Goal: Task Accomplishment & Management: Complete application form

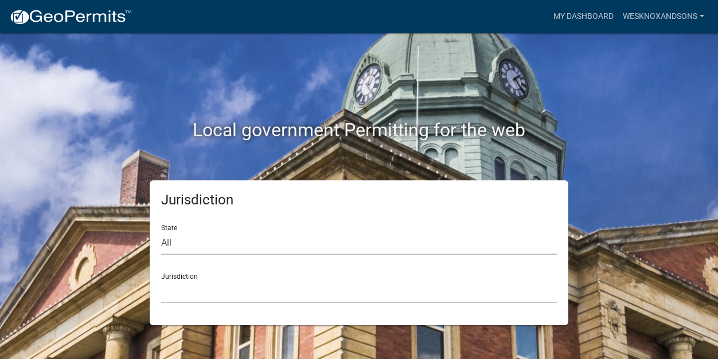
click at [237, 251] on select "All [US_STATE] [US_STATE] [US_STATE] [US_STATE] [US_STATE] [US_STATE] [US_STATE…" at bounding box center [358, 243] width 395 height 23
select select "[US_STATE]"
click at [198, 301] on select "City of [GEOGRAPHIC_DATA], [US_STATE] City of [GEOGRAPHIC_DATA], [US_STATE] Cit…" at bounding box center [358, 291] width 395 height 23
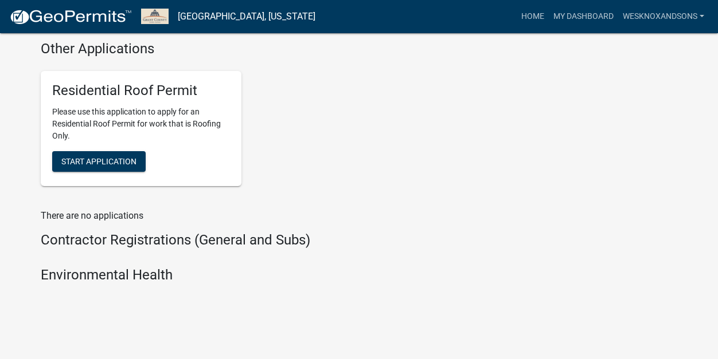
scroll to position [1038, 0]
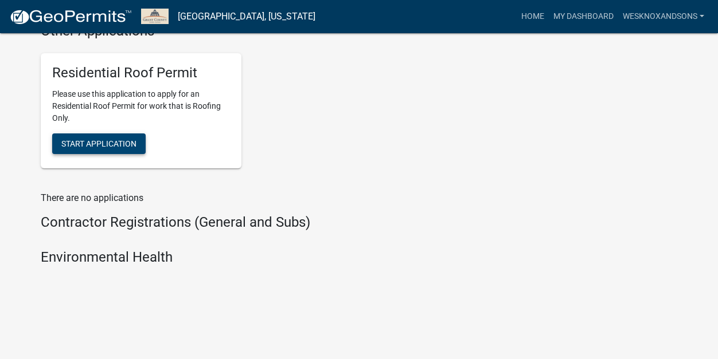
click at [84, 151] on button "Start Application" at bounding box center [98, 144] width 93 height 21
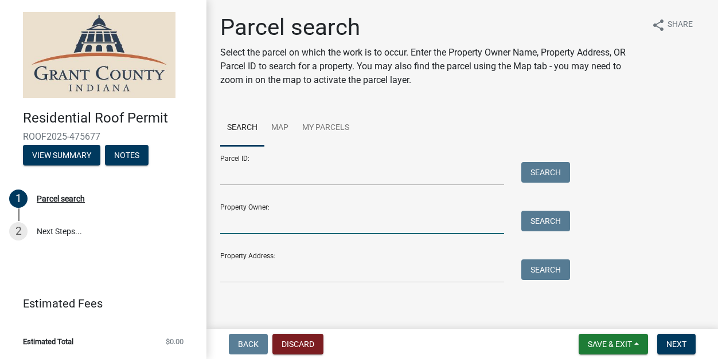
click at [266, 231] on input "Property Owner:" at bounding box center [362, 222] width 284 height 23
type input "[PERSON_NAME]"
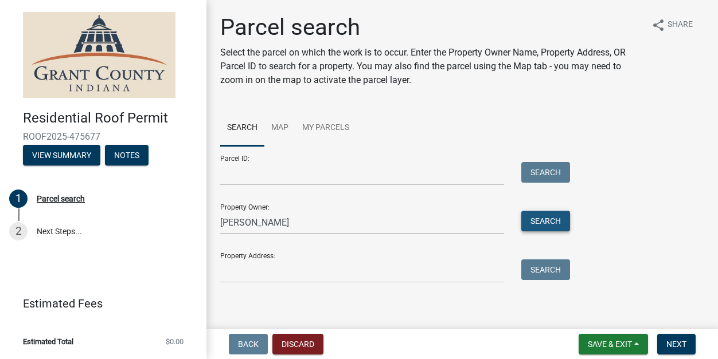
click at [537, 226] on button "Search" at bounding box center [545, 221] width 49 height 21
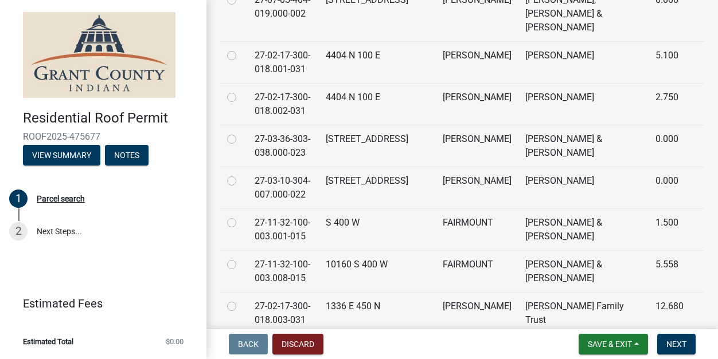
scroll to position [478, 0]
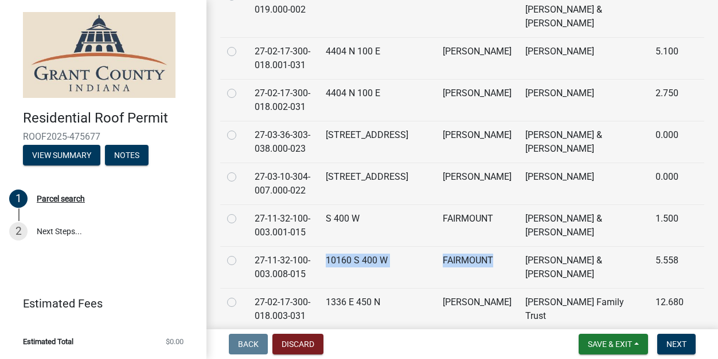
drag, startPoint x: 361, startPoint y: 247, endPoint x: 487, endPoint y: 266, distance: 127.5
click at [487, 266] on tr "27-11-32-100-003.008-015 10160 S 400 W FAIRMOUNT [PERSON_NAME] & [PERSON_NAME] …" at bounding box center [462, 267] width 484 height 42
copy tr "10160 S 400 W FAIRMOUNT"
click at [241, 254] on label at bounding box center [241, 254] width 0 height 0
click at [241, 254] on input "radio" at bounding box center [244, 257] width 7 height 7
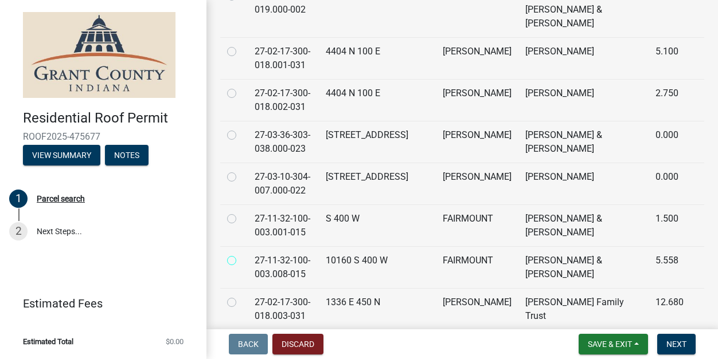
radio input "true"
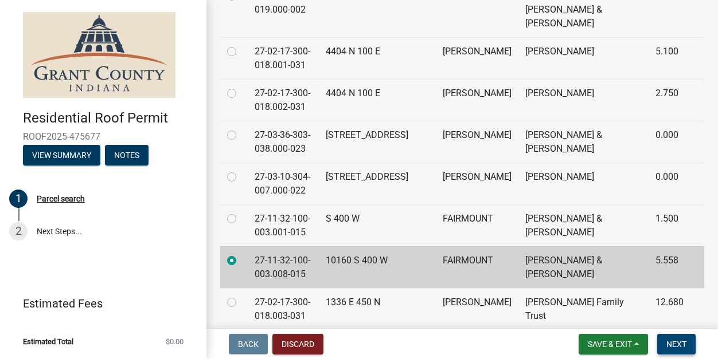
click at [671, 340] on span "Next" at bounding box center [676, 344] width 20 height 9
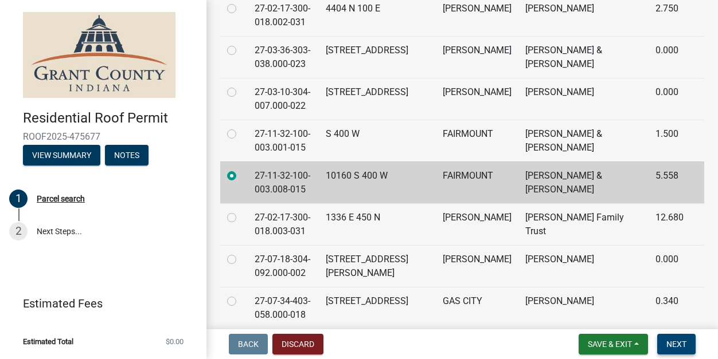
scroll to position [569, 0]
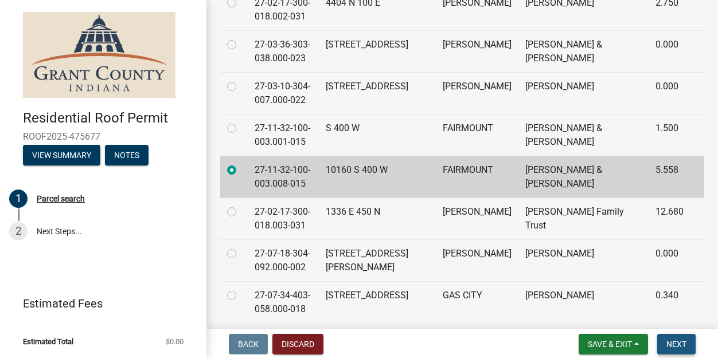
click at [680, 349] on button "Next" at bounding box center [676, 344] width 38 height 21
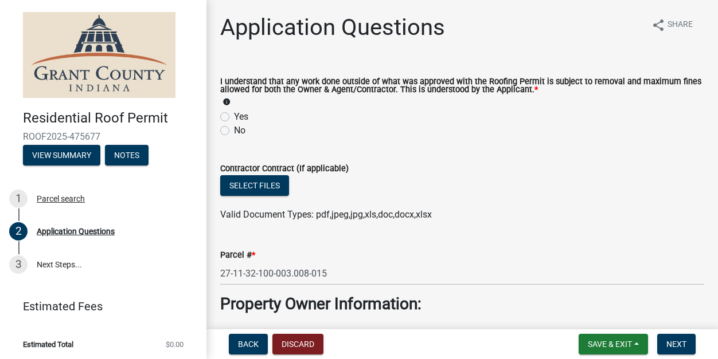
click at [234, 116] on label "Yes" at bounding box center [241, 117] width 14 height 14
click at [234, 116] on input "Yes" at bounding box center [237, 113] width 7 height 7
radio input "true"
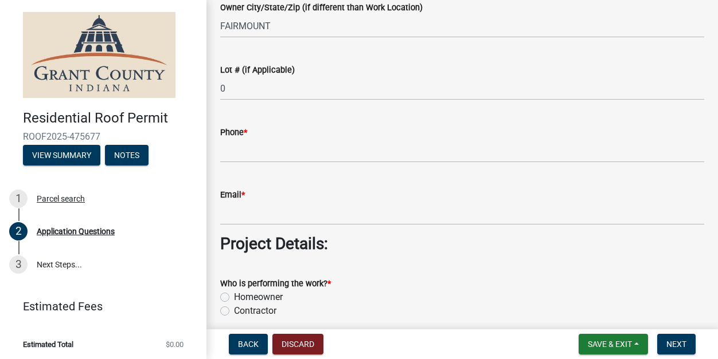
scroll to position [759, 0]
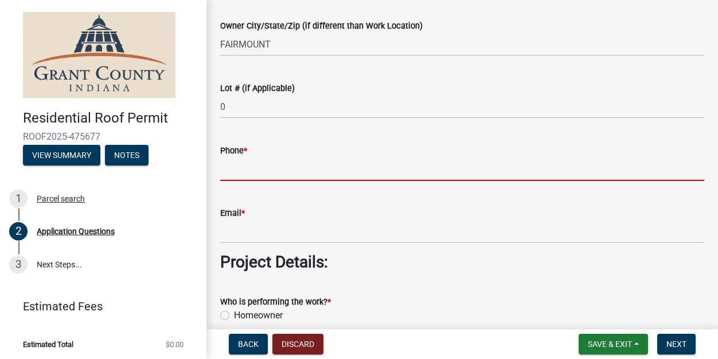
click at [260, 173] on input "Phone *" at bounding box center [462, 169] width 484 height 23
type input "n/a"
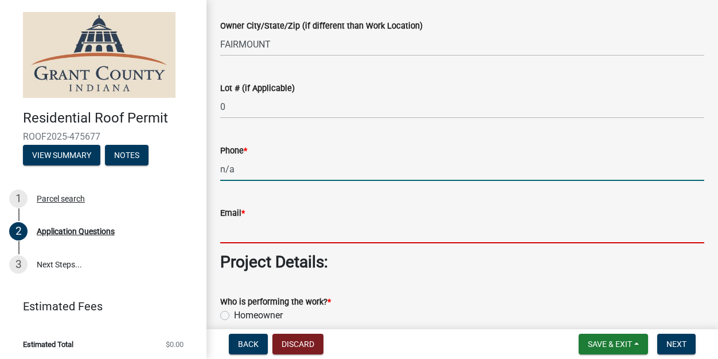
click at [267, 236] on input "Email *" at bounding box center [462, 231] width 484 height 23
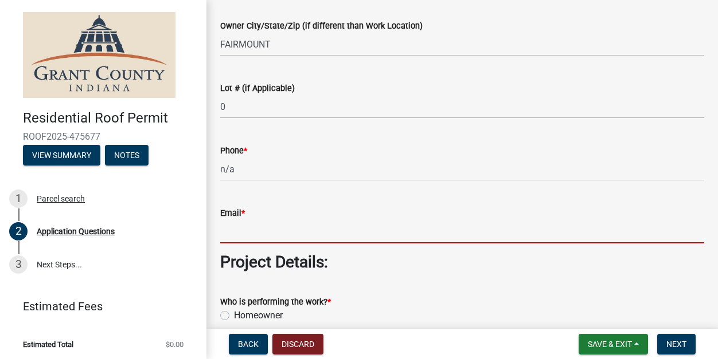
type input "n/a"
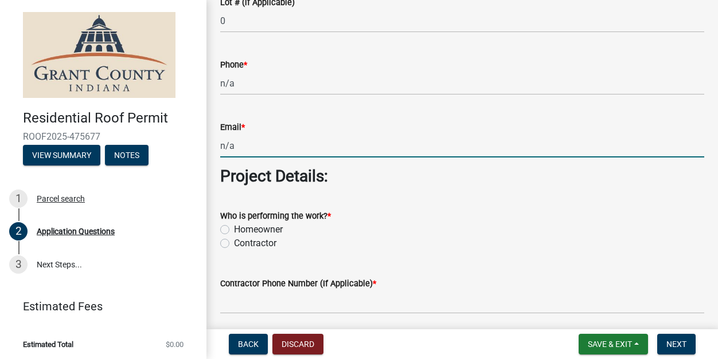
scroll to position [845, 0]
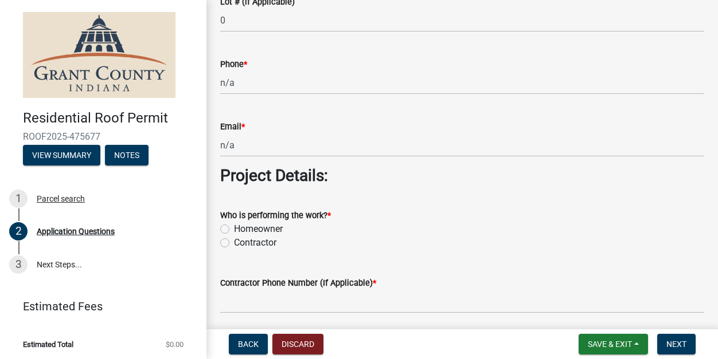
click at [234, 241] on label "Contractor" at bounding box center [255, 243] width 42 height 14
click at [234, 241] on input "Contractor" at bounding box center [237, 239] width 7 height 7
radio input "true"
click at [378, 250] on wm-data-entity-input "Who is performing the work? * Homeowner [DEMOGRAPHIC_DATA]" at bounding box center [462, 227] width 484 height 65
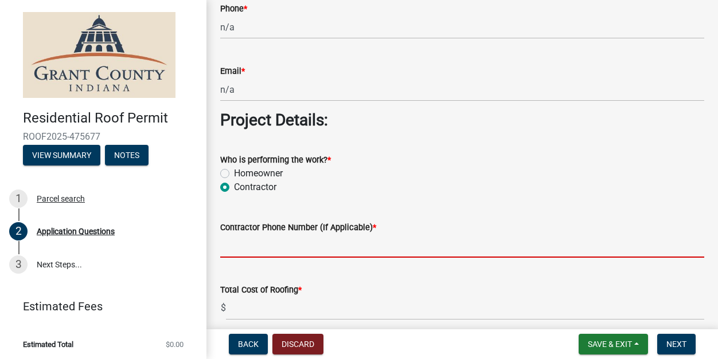
click at [326, 242] on input "Contractor Phone Number (If Applicable) *" at bounding box center [462, 245] width 484 height 23
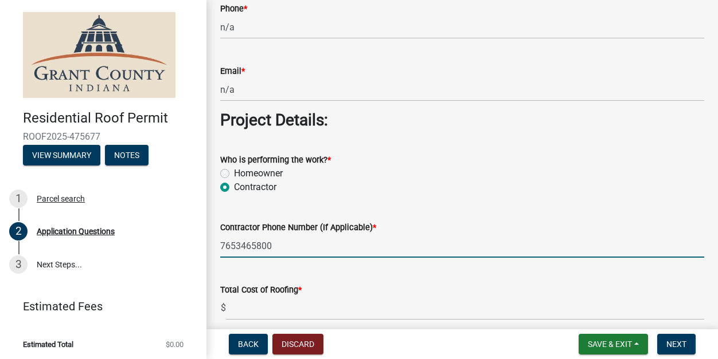
type input "7653465800"
click at [322, 313] on input "text" at bounding box center [465, 308] width 478 height 23
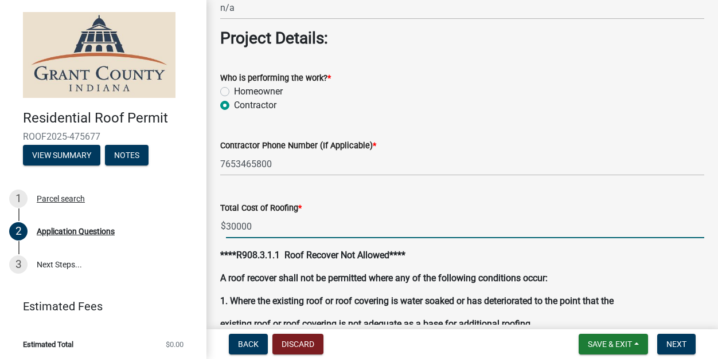
scroll to position [985, 0]
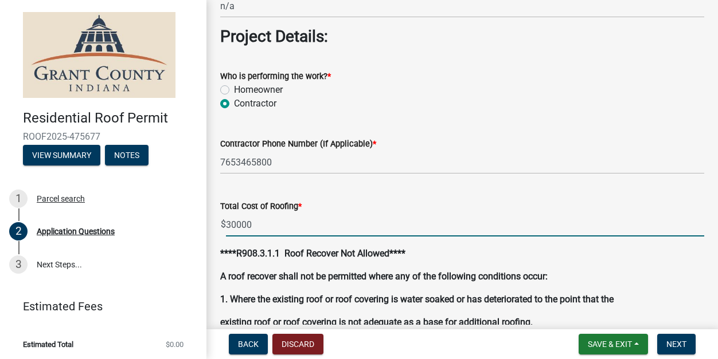
type input "30000.00"
click at [392, 286] on div "****R908.3.1.1 Roof Recover Not Allowed**** A roof recover shall not be permitt…" at bounding box center [462, 311] width 484 height 128
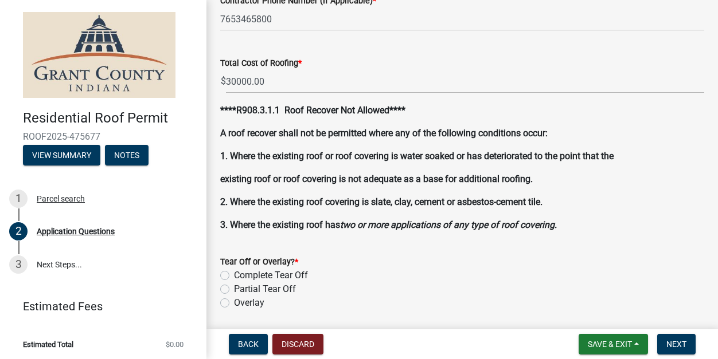
scroll to position [1134, 0]
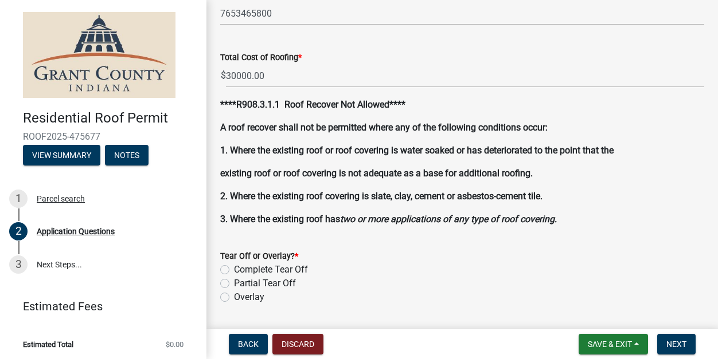
click at [234, 269] on label "Complete Tear Off" at bounding box center [271, 270] width 74 height 14
click at [234, 269] on input "Complete Tear Off" at bounding box center [237, 266] width 7 height 7
radio input "true"
click at [315, 258] on div "Tear Off or Overlay? *" at bounding box center [462, 256] width 484 height 14
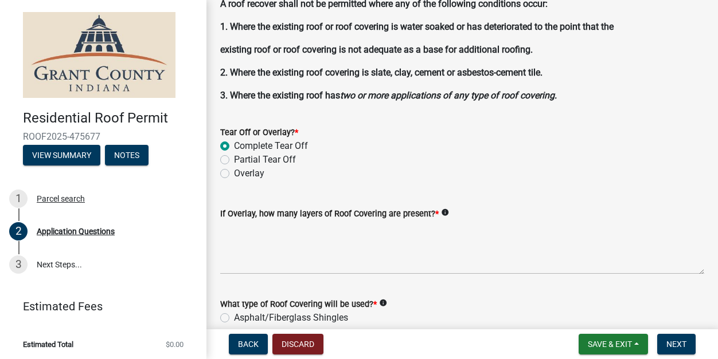
scroll to position [1263, 0]
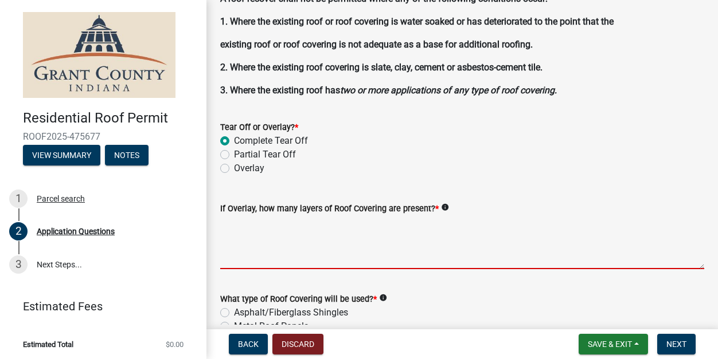
click at [315, 258] on textarea "If Overlay, how many layers of Roof Covering are present? *" at bounding box center [462, 243] width 484 height 54
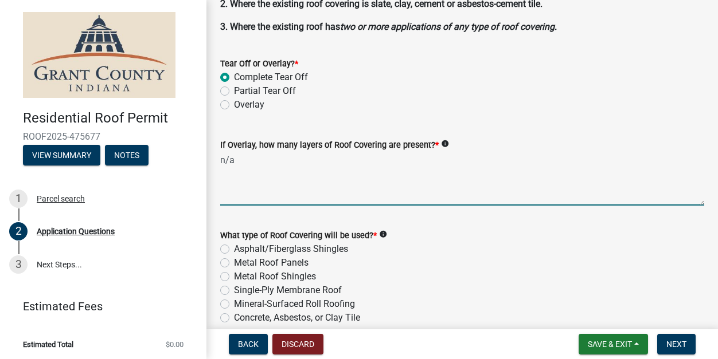
scroll to position [1327, 0]
type textarea "n/a"
click at [234, 276] on label "Metal Roof Shingles" at bounding box center [275, 276] width 82 height 14
click at [234, 276] on input "Metal Roof Shingles" at bounding box center [237, 272] width 7 height 7
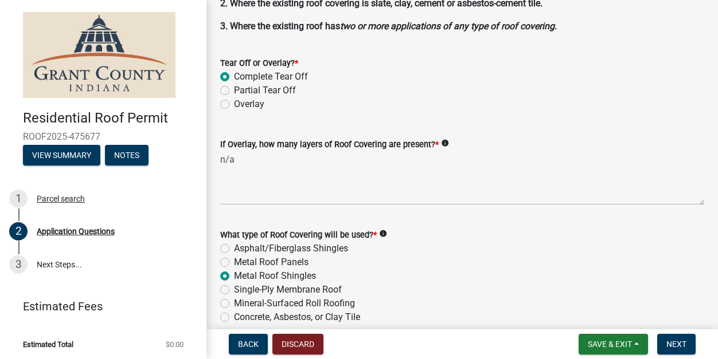
radio input "true"
click at [234, 249] on label "Asphalt/Fiberglass Shingles" at bounding box center [291, 249] width 114 height 14
click at [234, 249] on input "Asphalt/Fiberglass Shingles" at bounding box center [237, 245] width 7 height 7
radio input "true"
click at [327, 210] on wm-data-entity-input "If Overlay, how many layers of Roof Covering are present? * info n/a" at bounding box center [462, 168] width 484 height 93
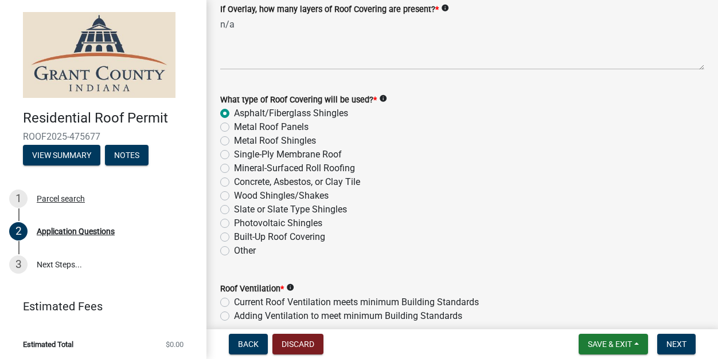
scroll to position [1513, 0]
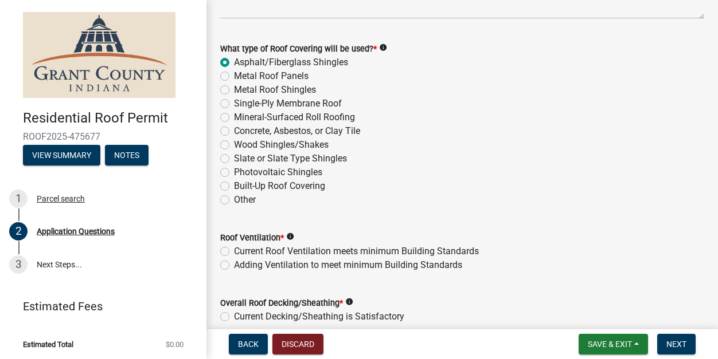
click at [234, 253] on label "Current Roof Ventilation meets minimum Building Standards" at bounding box center [356, 252] width 245 height 14
click at [234, 252] on input "Current Roof Ventilation meets minimum Building Standards" at bounding box center [237, 248] width 7 height 7
radio input "true"
click at [411, 209] on wm-data-entity-input "What type of Roof Covering will be used? * info Asphalt/Fiberglass Shingles Met…" at bounding box center [462, 122] width 484 height 189
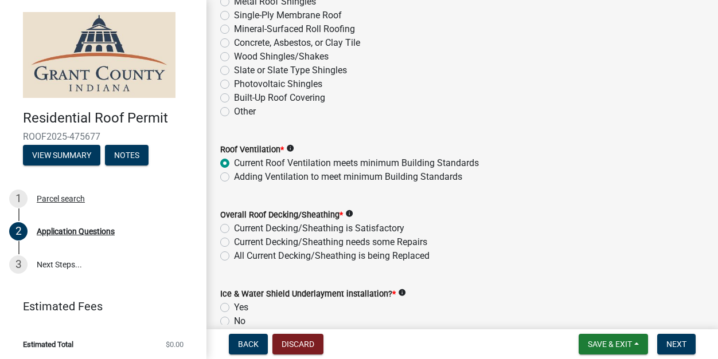
click at [234, 229] on label "Current Decking/Sheathing is Satisfactory" at bounding box center [319, 229] width 170 height 14
click at [234, 229] on input "Current Decking/Sheathing is Satisfactory" at bounding box center [237, 225] width 7 height 7
radio input "true"
click at [394, 208] on div "Overall Roof Decking/Sheathing * info" at bounding box center [462, 215] width 484 height 14
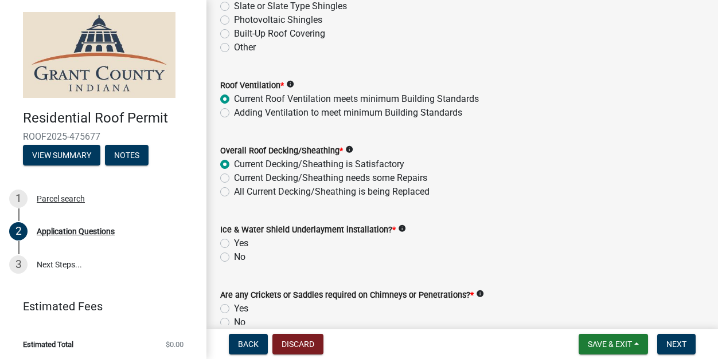
scroll to position [1667, 0]
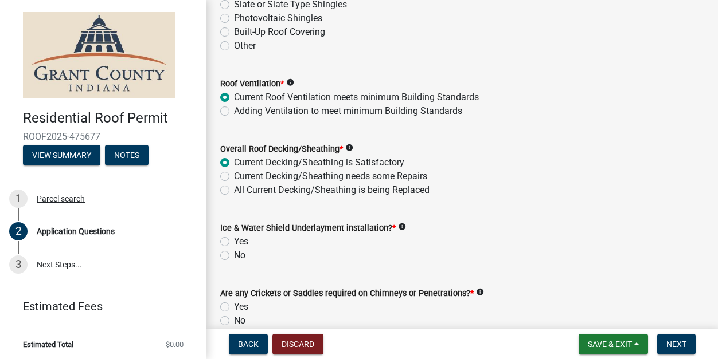
click at [234, 244] on label "Yes" at bounding box center [241, 242] width 14 height 14
click at [234, 242] on input "Yes" at bounding box center [237, 238] width 7 height 7
radio input "true"
click at [290, 208] on form "Ice & Water Shield Underlayment installation? * info Yes No" at bounding box center [462, 234] width 484 height 55
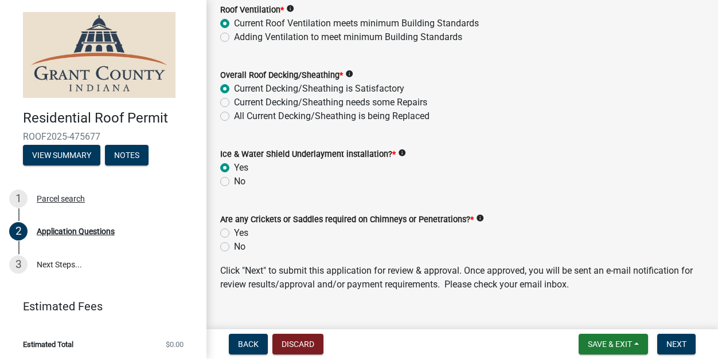
scroll to position [1744, 0]
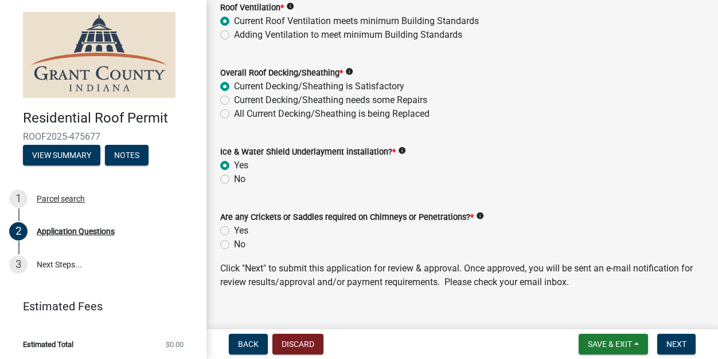
click at [234, 248] on label "No" at bounding box center [239, 245] width 11 height 14
click at [234, 245] on input "No" at bounding box center [237, 241] width 7 height 7
radio input "true"
click at [319, 244] on div "No" at bounding box center [462, 245] width 484 height 14
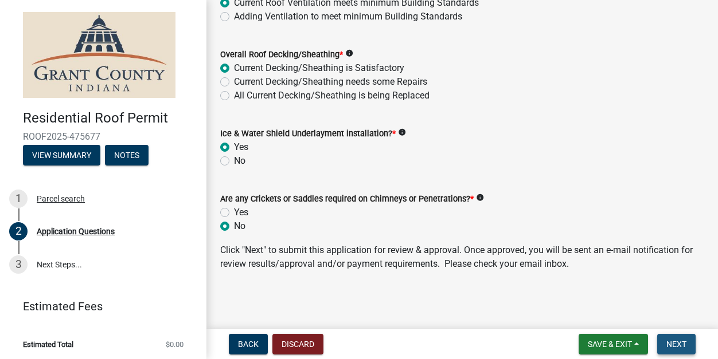
click at [684, 340] on span "Next" at bounding box center [676, 344] width 20 height 9
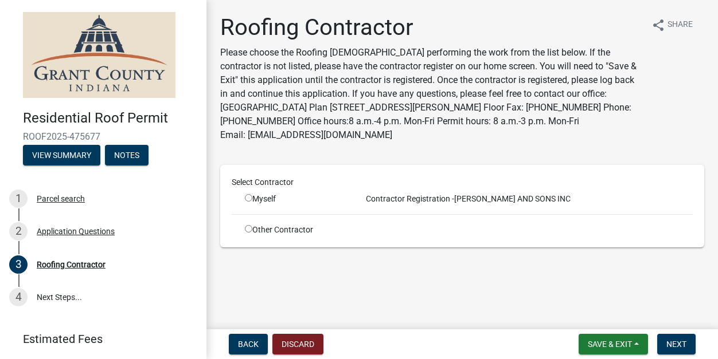
click at [249, 194] on input "radio" at bounding box center [248, 197] width 7 height 7
radio input "true"
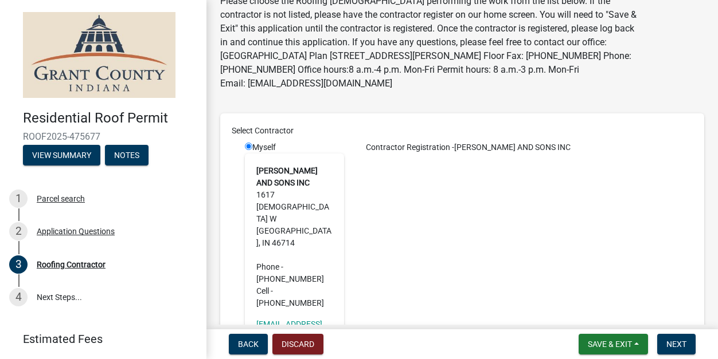
scroll to position [52, 0]
click at [686, 344] on button "Next" at bounding box center [676, 344] width 38 height 21
